Goal: Check status: Check status

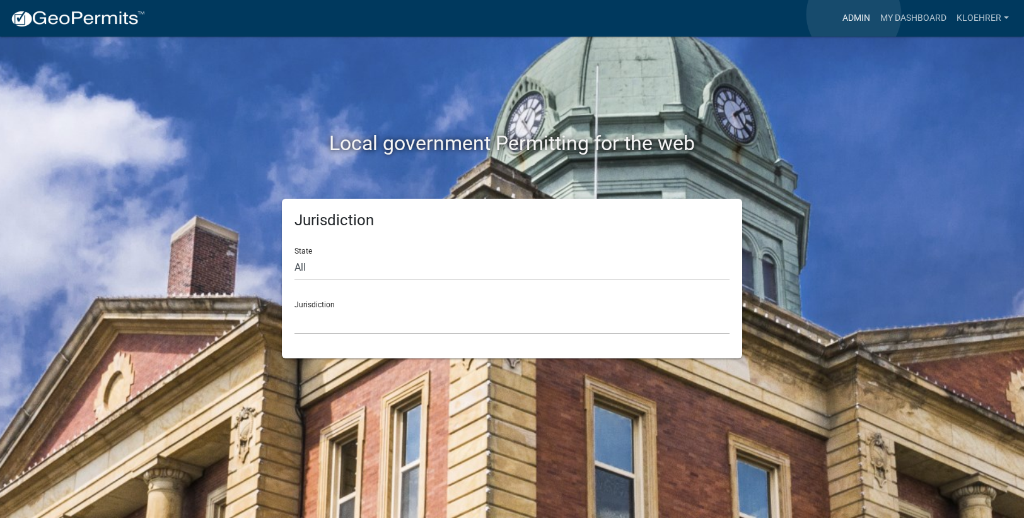
click at [853, 15] on link "Admin" at bounding box center [856, 18] width 38 height 24
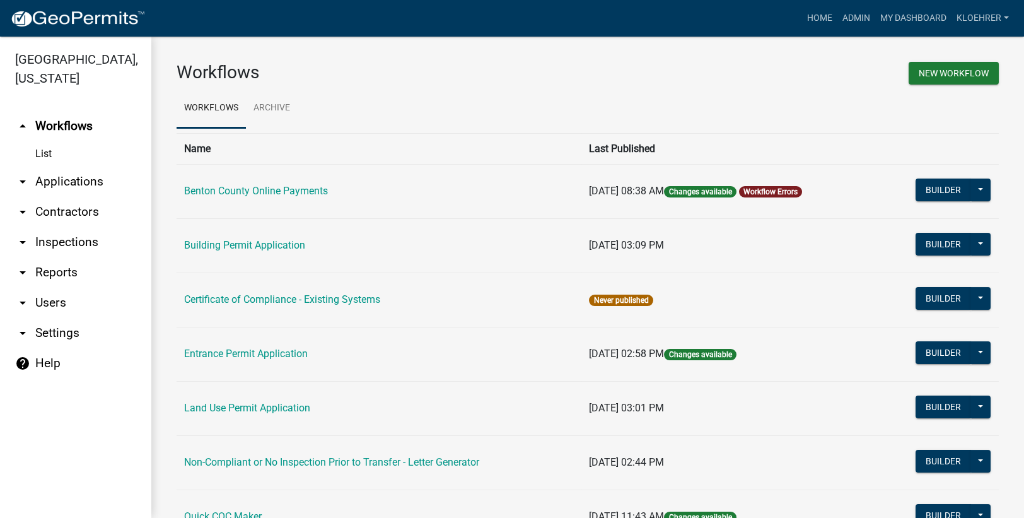
click at [95, 178] on link "arrow_drop_down Applications" at bounding box center [75, 181] width 151 height 30
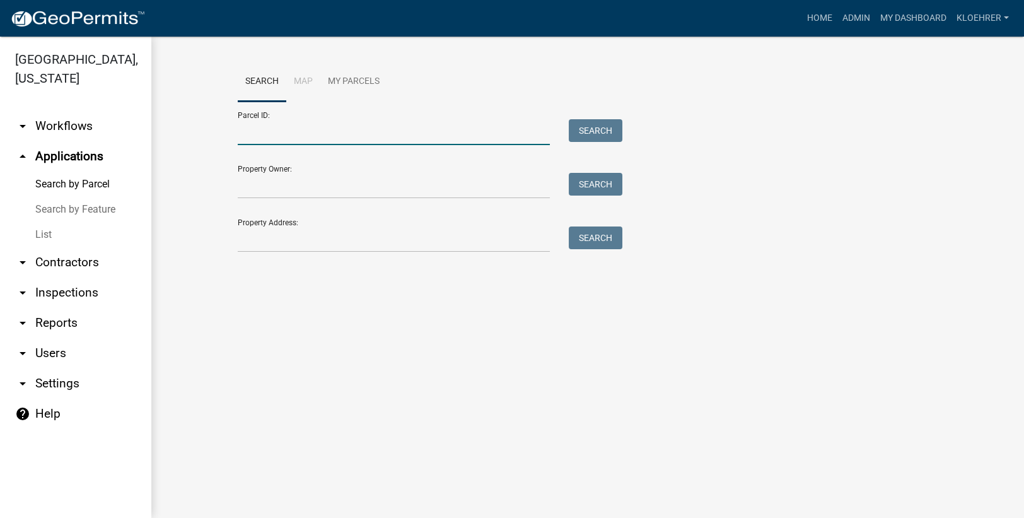
click at [286, 140] on input "Parcel ID:" at bounding box center [394, 132] width 312 height 26
type input "030025401"
click at [603, 130] on button "Search" at bounding box center [596, 130] width 54 height 23
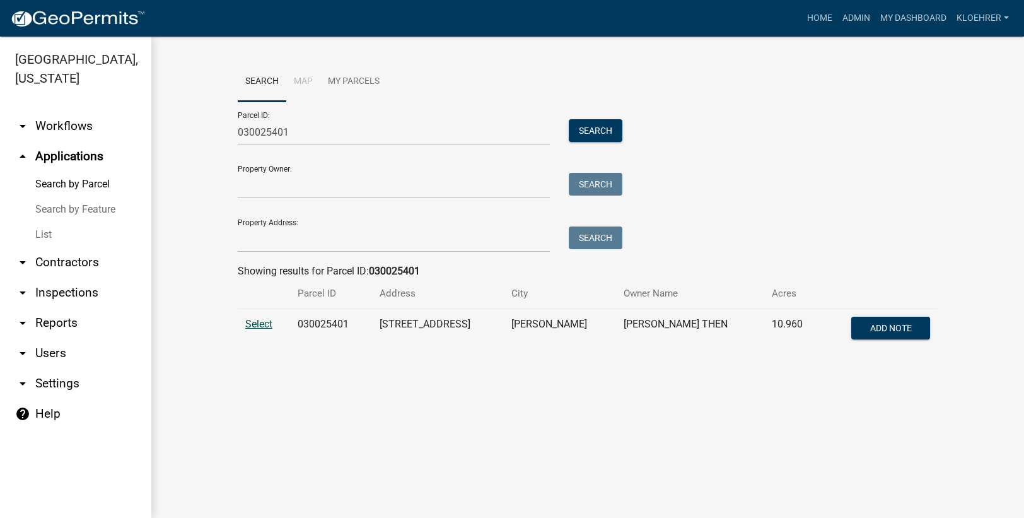
click at [257, 323] on span "Select" at bounding box center [258, 324] width 27 height 12
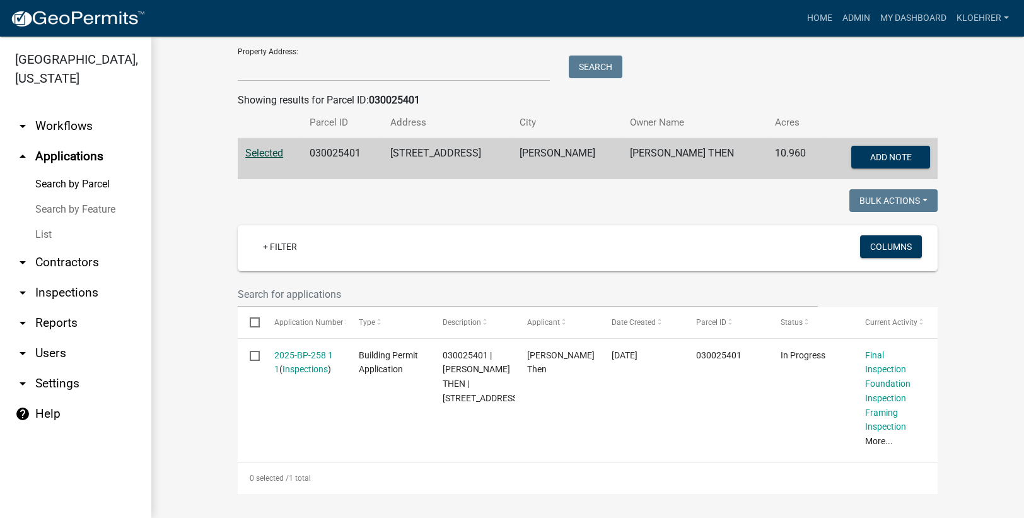
scroll to position [171, 0]
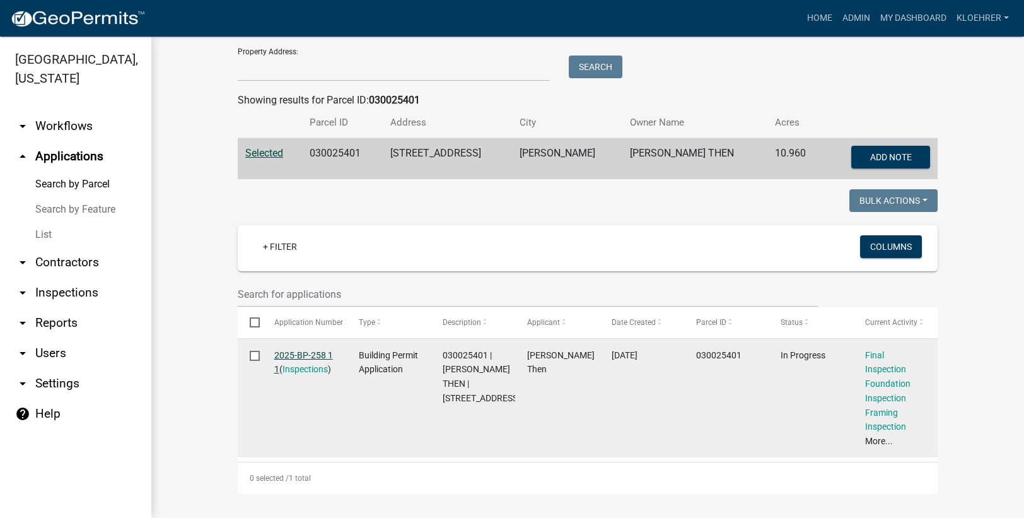
click at [309, 354] on link "2025-BP-258 1 1" at bounding box center [303, 362] width 59 height 25
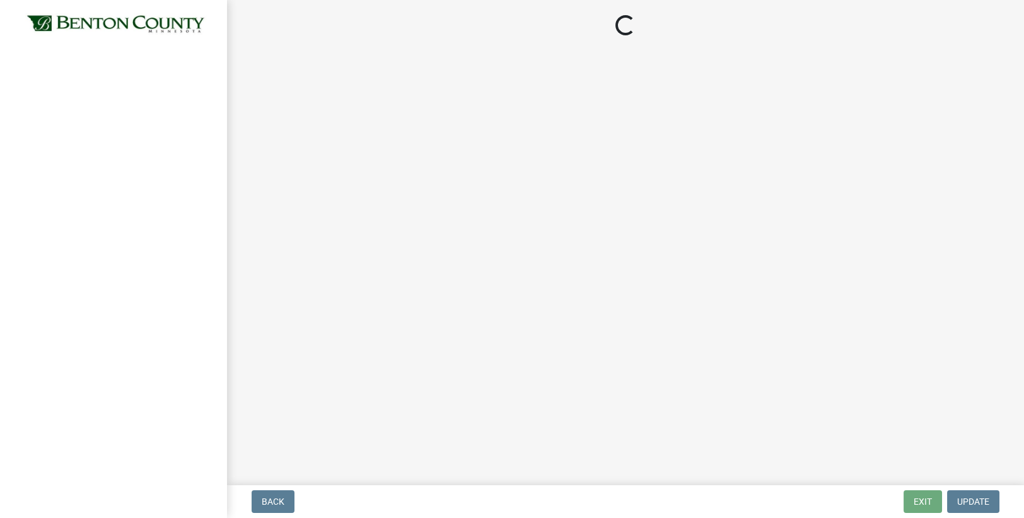
select select "17bfa135-5610-45df-8ce7-87530b7d86d4"
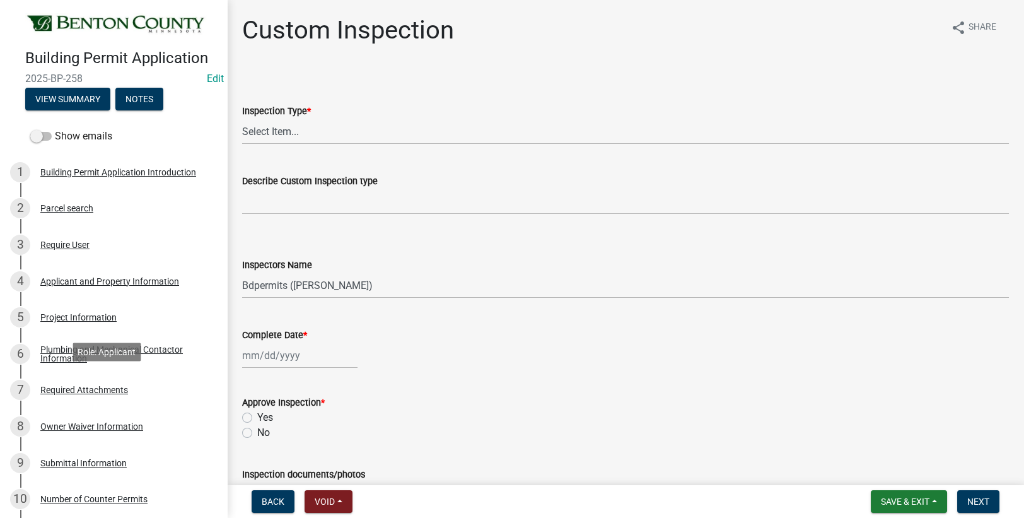
scroll to position [338, 0]
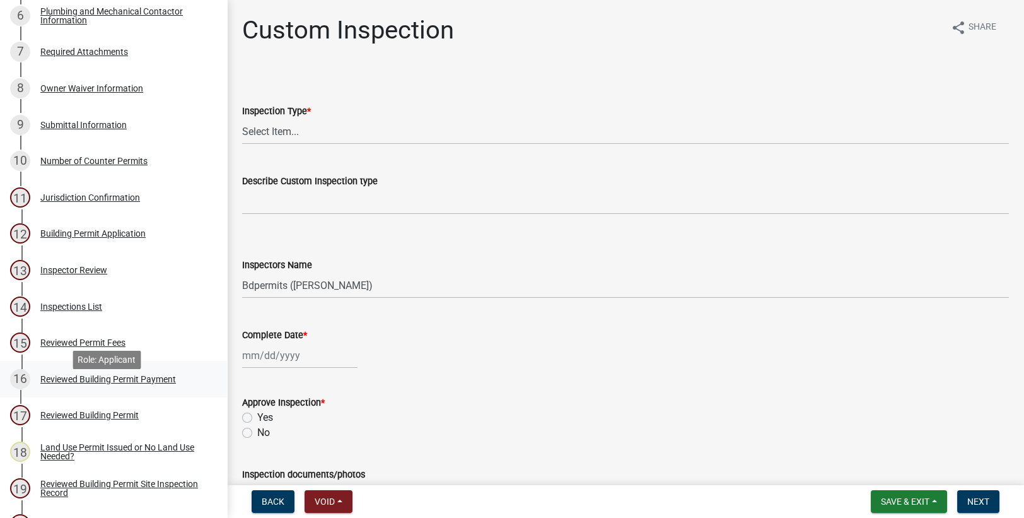
click at [164, 383] on div "Reviewed Building Permit Payment" at bounding box center [108, 378] width 136 height 9
